Goal: Book appointment/travel/reservation

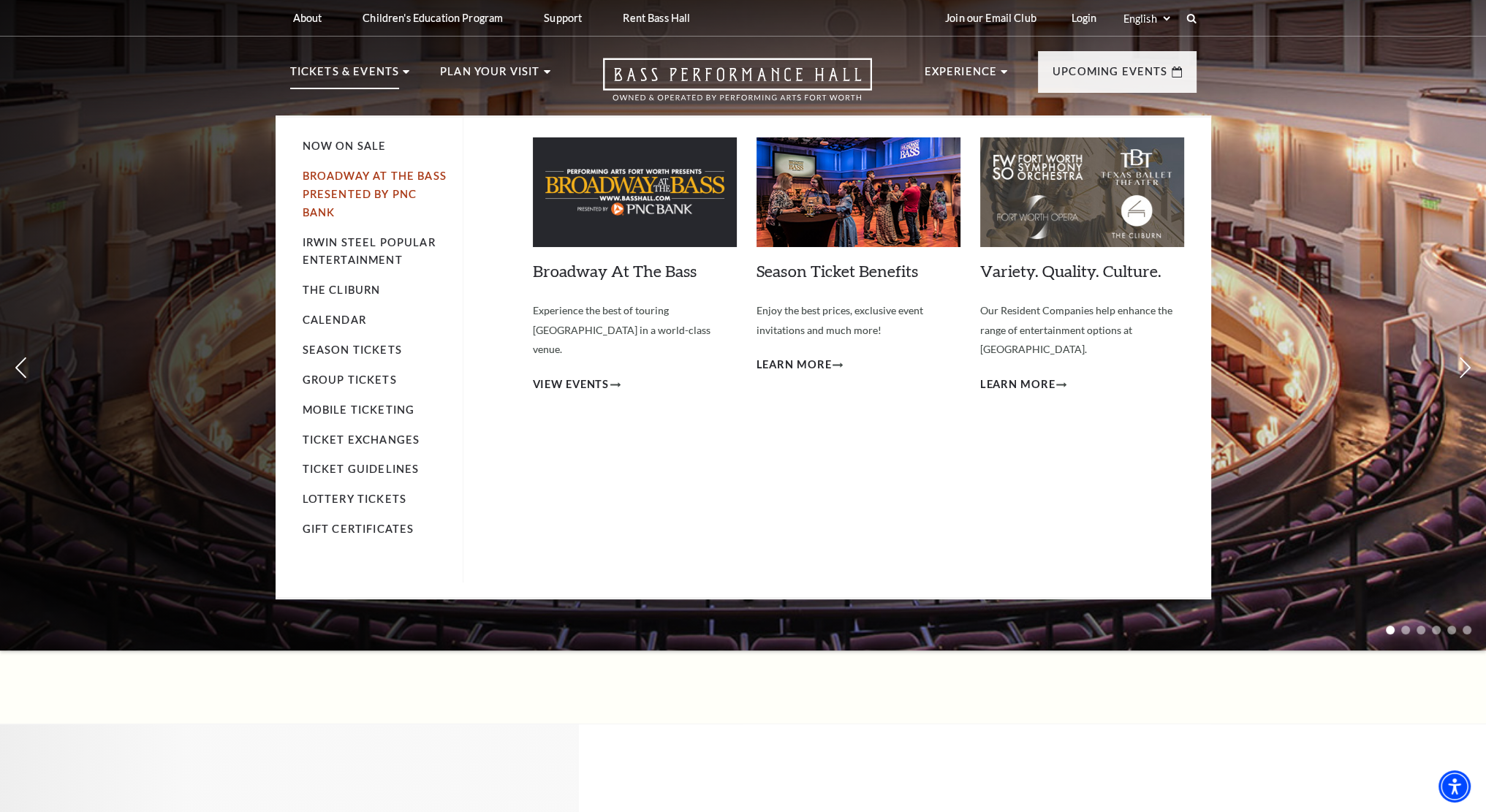
click at [348, 173] on link "Broadway At The Bass presented by PNC Bank" at bounding box center [375, 194] width 144 height 49
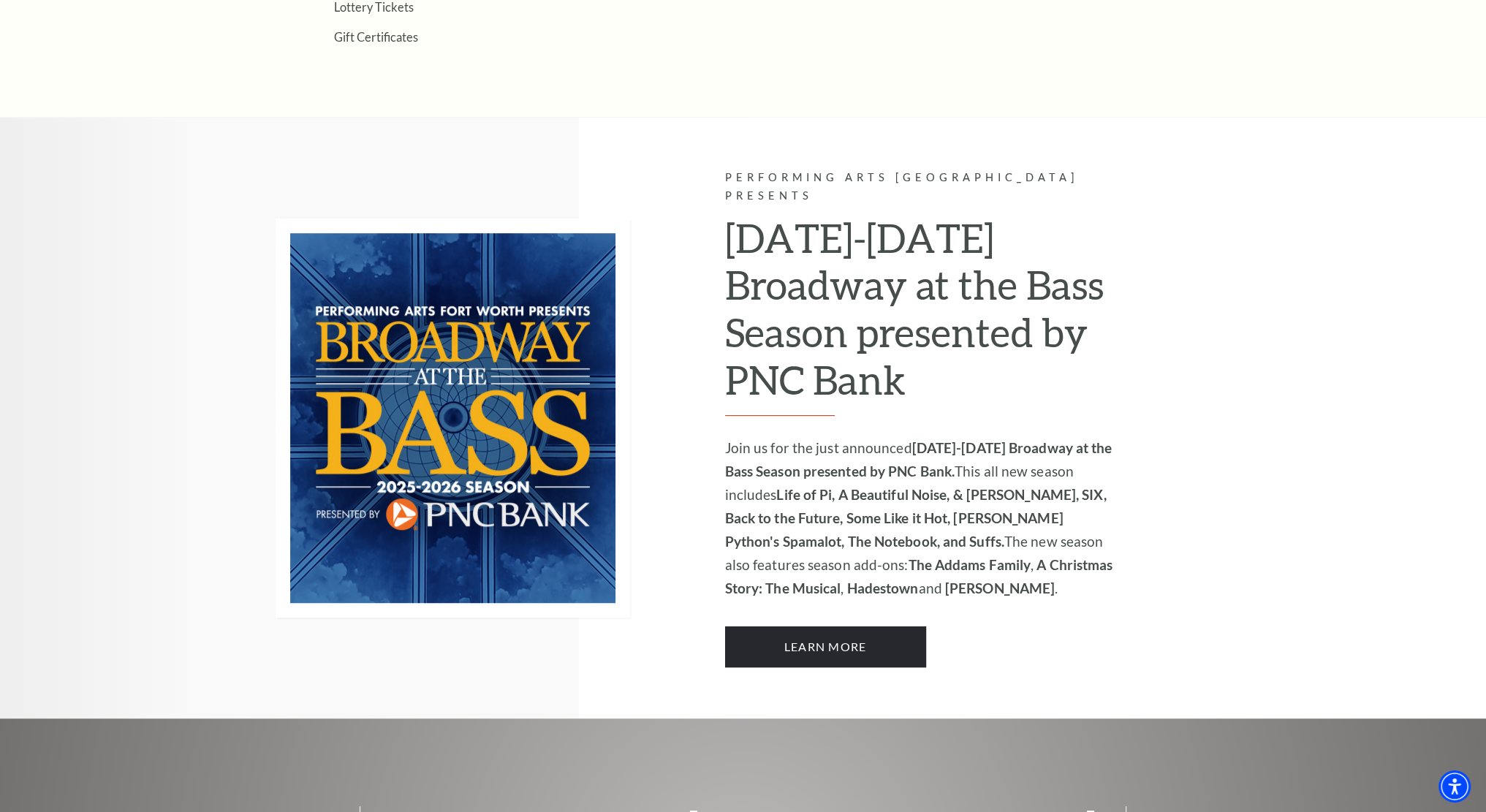
scroll to position [885, 0]
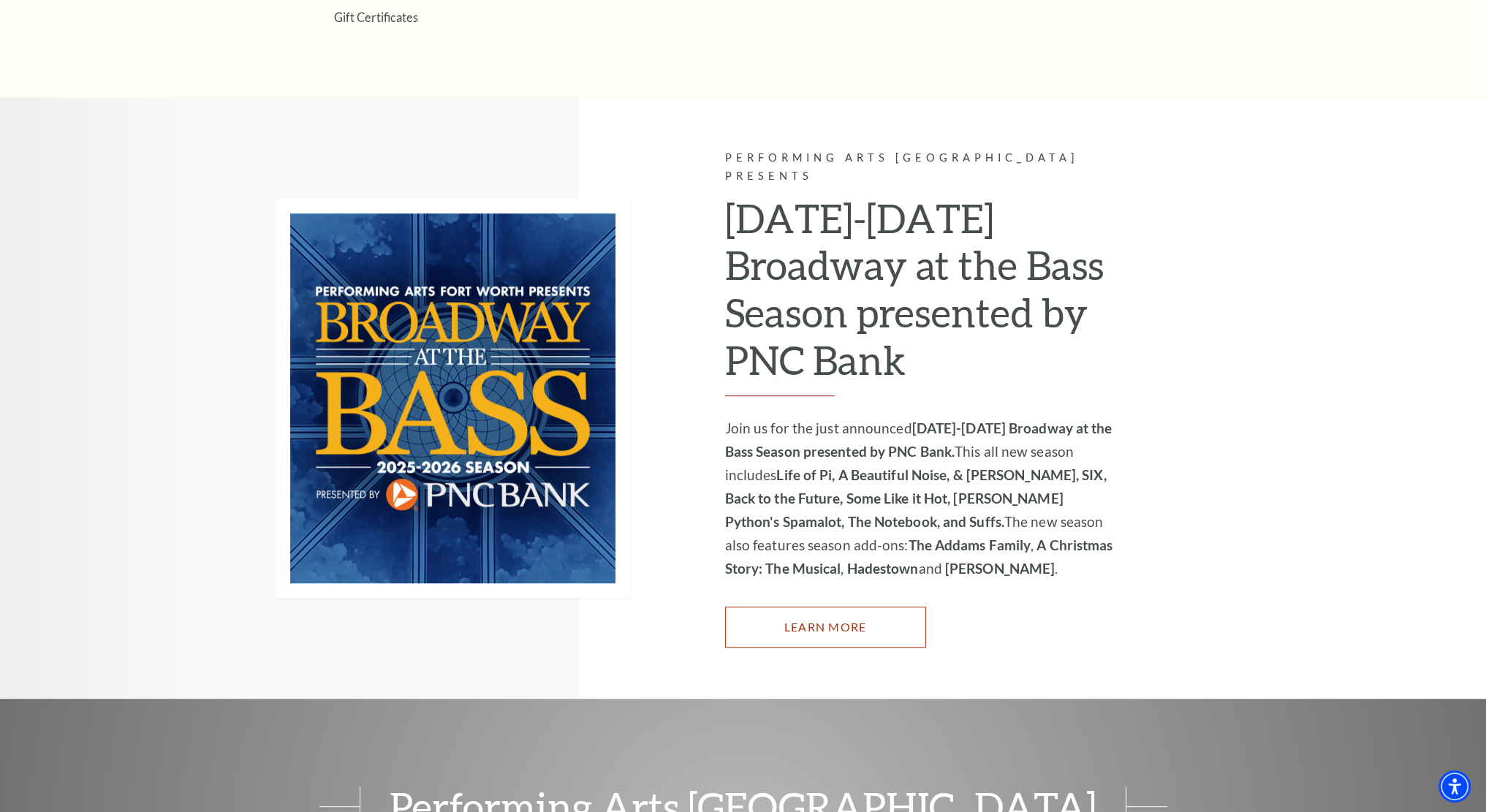
click at [811, 606] on link "Learn More" at bounding box center [825, 626] width 201 height 41
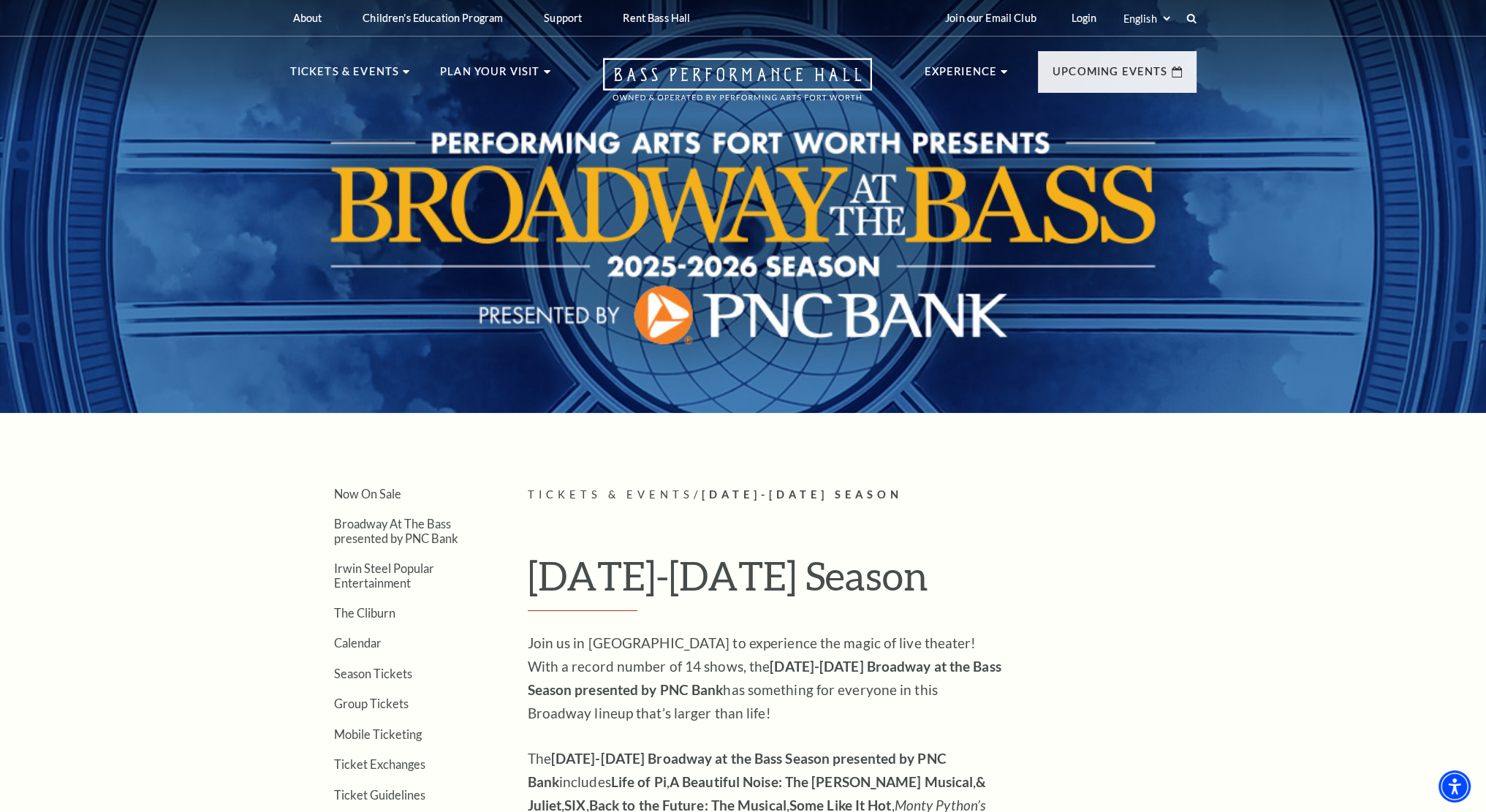
click at [723, 724] on div "Join us in Fort Worth to experience the magic of live theater! With a record nu…" at bounding box center [764, 813] width 475 height 364
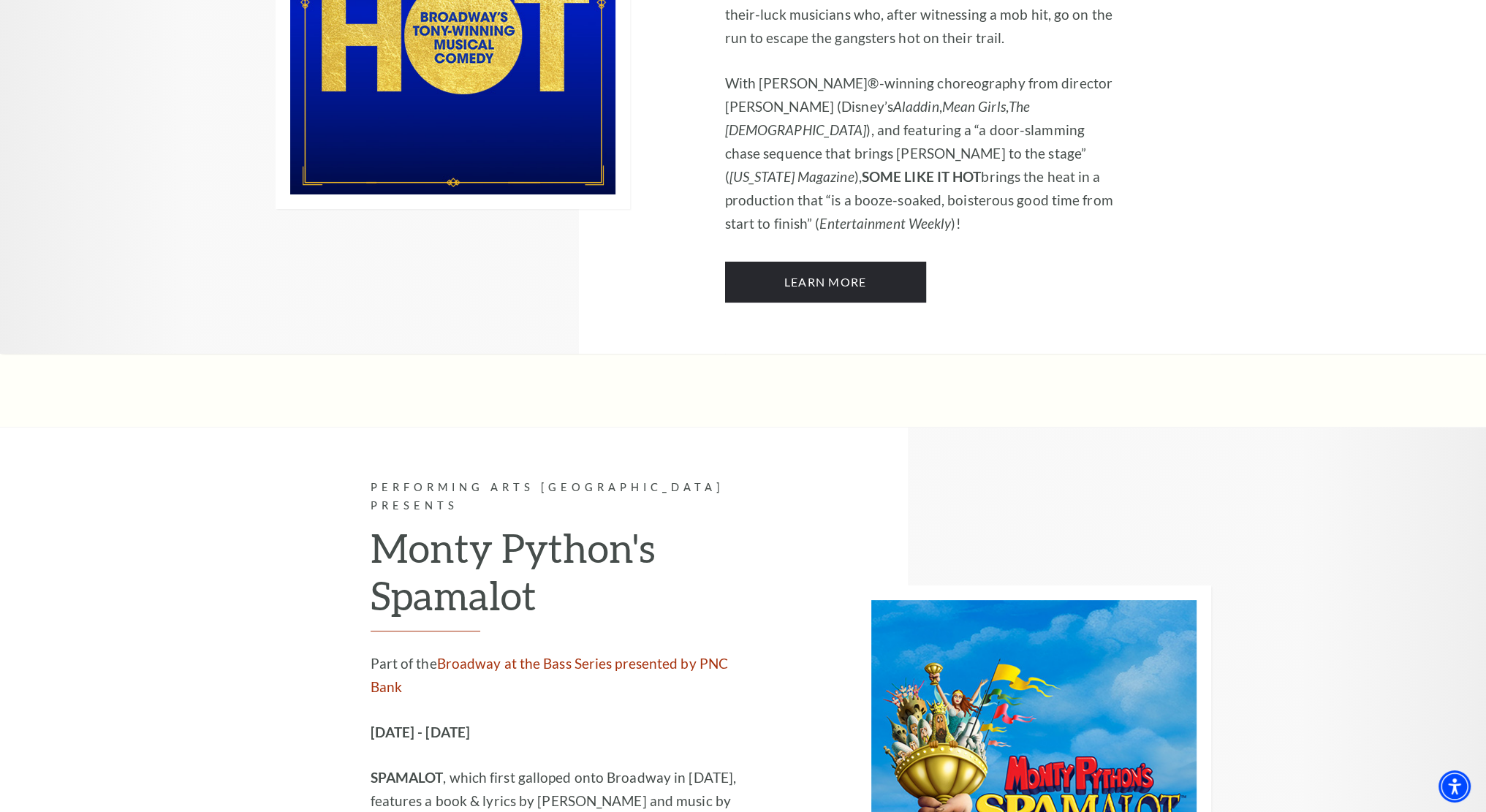
scroll to position [7442, 0]
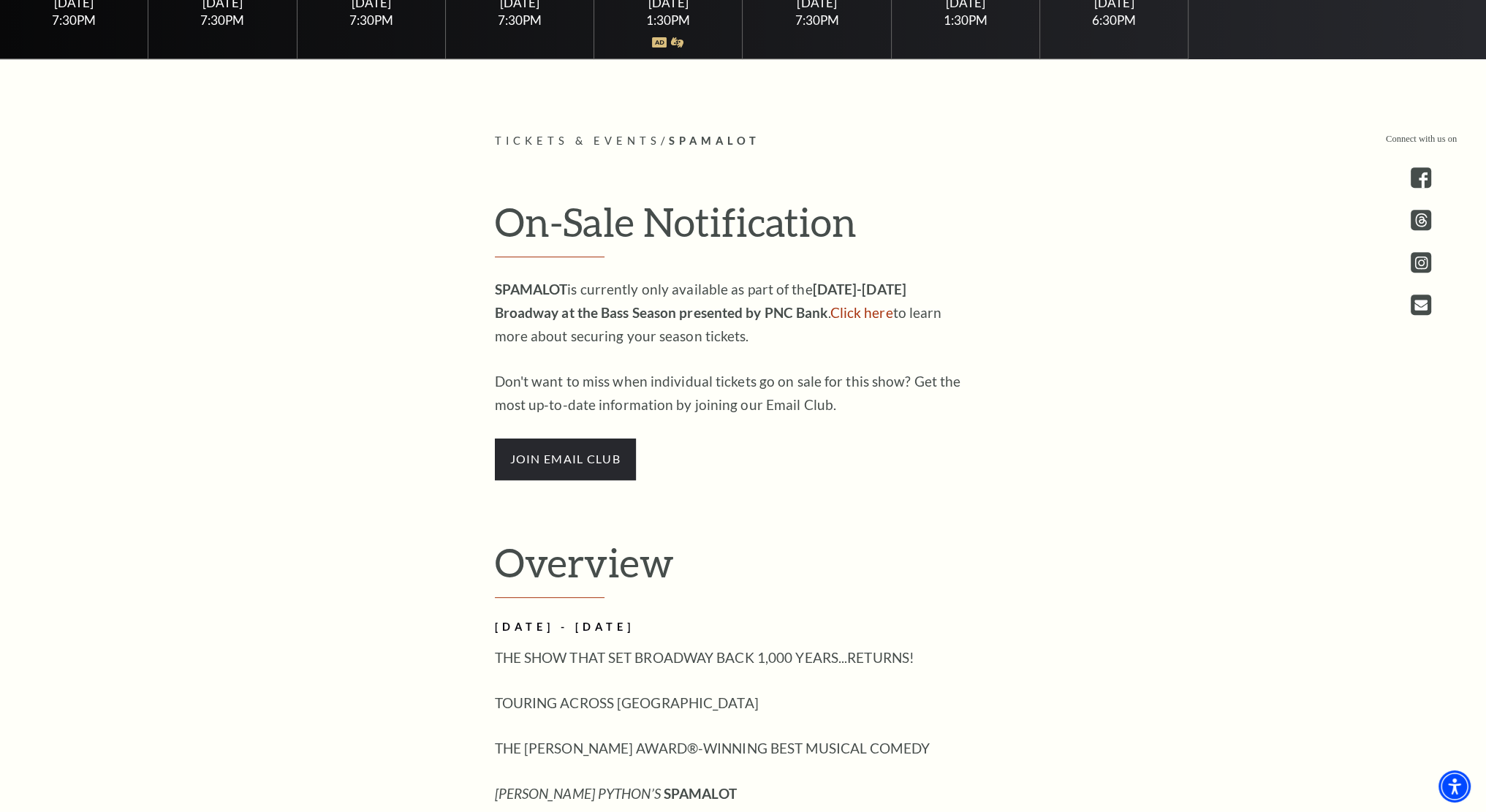
scroll to position [759, 0]
